Goal: Use online tool/utility: Utilize a website feature to perform a specific function

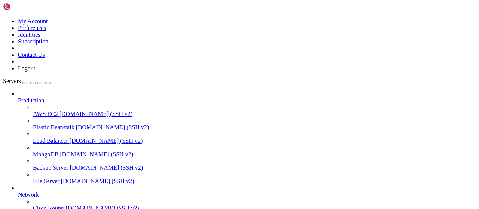
scroll to position [152, 0]
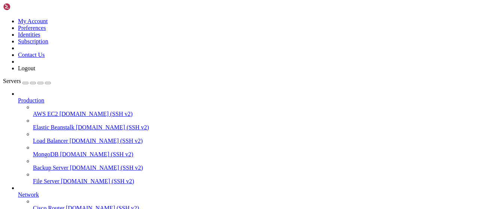
scroll to position [152, 0]
